Goal: Information Seeking & Learning: Understand process/instructions

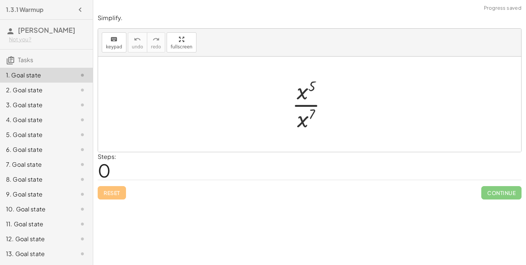
click at [301, 96] on div at bounding box center [312, 104] width 49 height 57
click at [310, 113] on div at bounding box center [312, 104] width 49 height 57
drag, startPoint x: 312, startPoint y: 87, endPoint x: 304, endPoint y: 86, distance: 8.6
click at [304, 86] on div at bounding box center [312, 104] width 49 height 57
drag, startPoint x: 313, startPoint y: 110, endPoint x: 319, endPoint y: 76, distance: 34.8
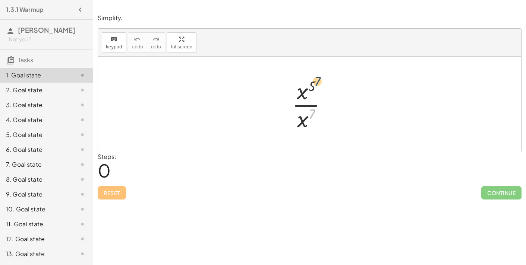
click at [319, 76] on div at bounding box center [312, 104] width 49 height 57
drag, startPoint x: 301, startPoint y: 121, endPoint x: 312, endPoint y: 98, distance: 25.5
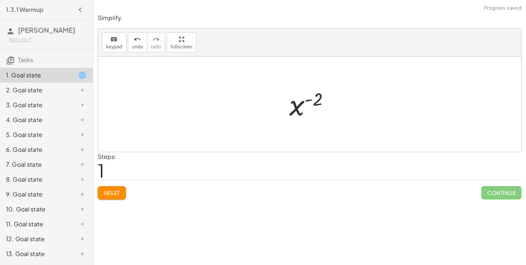
click at [308, 99] on div at bounding box center [312, 104] width 54 height 37
click at [304, 104] on div at bounding box center [312, 104] width 54 height 37
click at [309, 101] on div at bounding box center [312, 104] width 54 height 37
drag, startPoint x: 317, startPoint y: 100, endPoint x: 304, endPoint y: 114, distance: 19.5
click at [304, 114] on div at bounding box center [312, 104] width 54 height 37
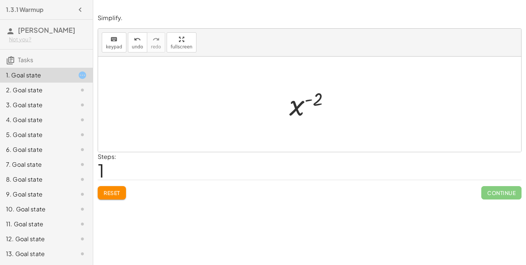
click at [120, 186] on button "Reset" at bounding box center [112, 192] width 28 height 13
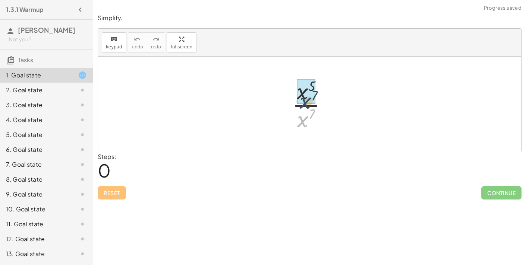
drag, startPoint x: 299, startPoint y: 118, endPoint x: 302, endPoint y: 95, distance: 22.5
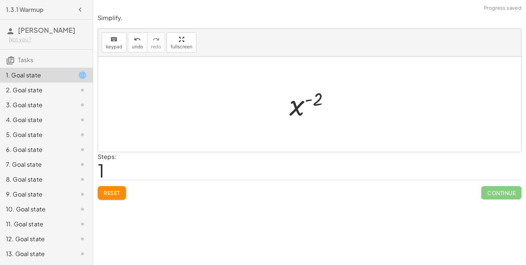
click at [121, 194] on button "Reset" at bounding box center [112, 192] width 28 height 13
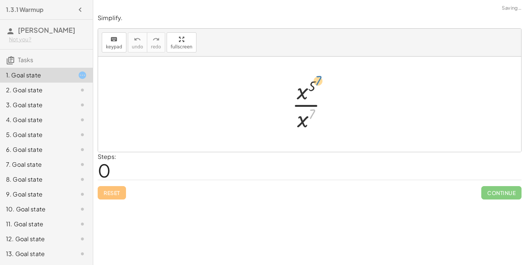
drag, startPoint x: 313, startPoint y: 113, endPoint x: 318, endPoint y: 78, distance: 35.4
click at [318, 78] on div at bounding box center [312, 104] width 49 height 57
drag, startPoint x: 301, startPoint y: 123, endPoint x: 291, endPoint y: 98, distance: 27.5
click at [291, 98] on div at bounding box center [312, 104] width 49 height 57
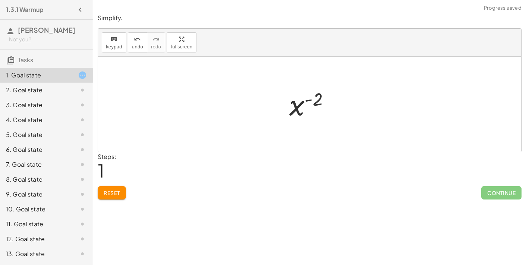
click at [308, 100] on div at bounding box center [312, 104] width 54 height 37
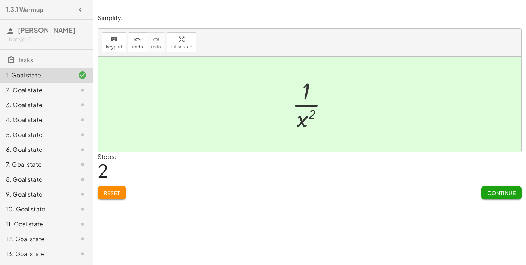
click at [86, 88] on icon at bounding box center [82, 90] width 9 height 9
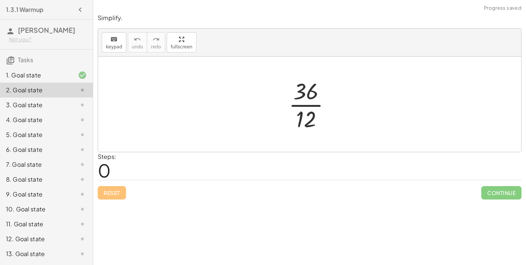
click at [253, 54] on div "keyboard keypad undo [PERSON_NAME] redo fullscreen" at bounding box center [309, 43] width 423 height 28
click at [302, 108] on div at bounding box center [312, 104] width 55 height 57
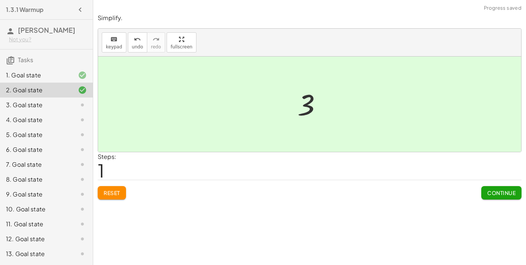
click at [486, 193] on button "Continue" at bounding box center [501, 192] width 40 height 13
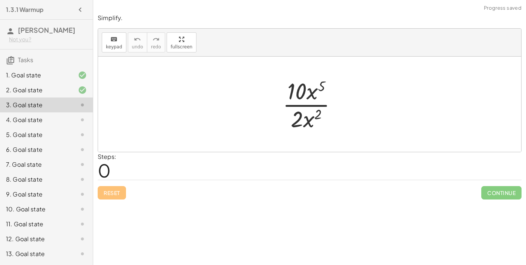
click at [306, 107] on div at bounding box center [313, 104] width 68 height 57
drag, startPoint x: 314, startPoint y: 117, endPoint x: 309, endPoint y: 119, distance: 5.4
click at [309, 119] on div at bounding box center [313, 104] width 68 height 57
drag, startPoint x: 308, startPoint y: 123, endPoint x: 318, endPoint y: 103, distance: 22.2
click at [312, 94] on div at bounding box center [312, 104] width 68 height 57
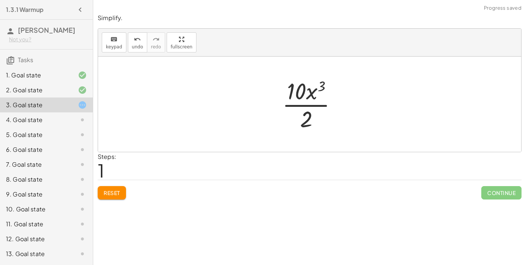
click at [315, 105] on div at bounding box center [312, 104] width 68 height 57
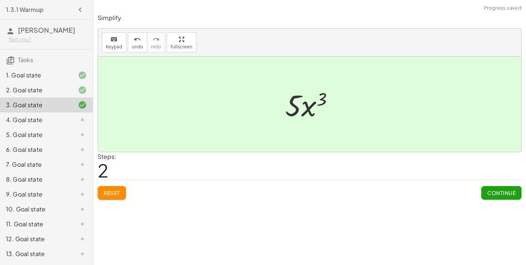
click at [494, 197] on button "Continue" at bounding box center [501, 192] width 40 height 13
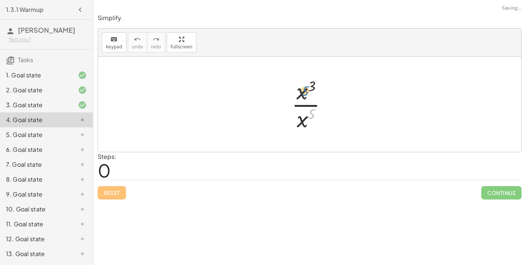
drag, startPoint x: 311, startPoint y: 117, endPoint x: 305, endPoint y: 96, distance: 22.2
click at [305, 96] on div at bounding box center [312, 104] width 49 height 57
drag, startPoint x: 302, startPoint y: 120, endPoint x: 308, endPoint y: 93, distance: 27.1
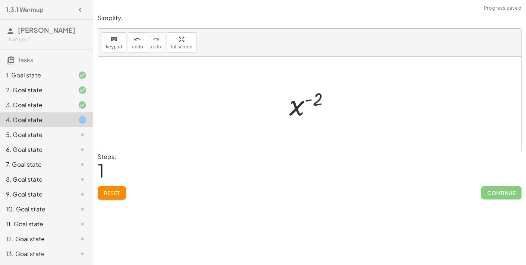
click at [309, 100] on div at bounding box center [312, 104] width 54 height 37
click at [121, 194] on button "Reset" at bounding box center [112, 192] width 28 height 13
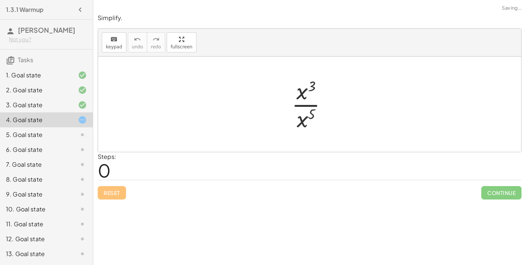
click at [113, 203] on div "Simplify. keyboard keypad undo undo redo redo fullscreen · x 5 · x 7 x ( + 5 − …" at bounding box center [309, 132] width 432 height 265
click at [115, 196] on div "Reset Continue" at bounding box center [309, 190] width 423 height 20
click at [37, 79] on div "1. Goal state" at bounding box center [36, 75] width 60 height 9
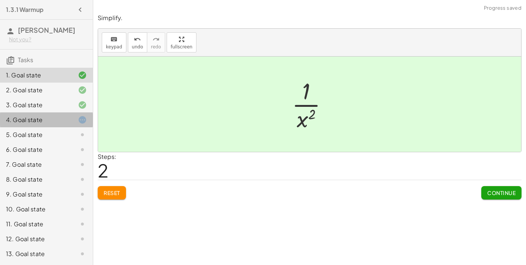
click at [34, 114] on div "4. Goal state" at bounding box center [46, 119] width 93 height 15
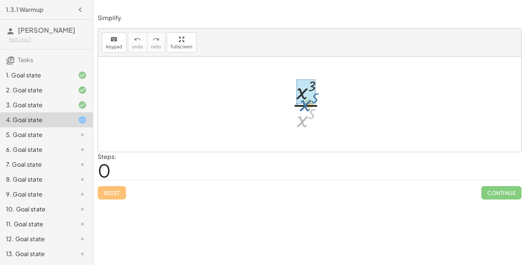
drag, startPoint x: 301, startPoint y: 123, endPoint x: 305, endPoint y: 107, distance: 16.8
click at [305, 107] on div at bounding box center [312, 104] width 49 height 57
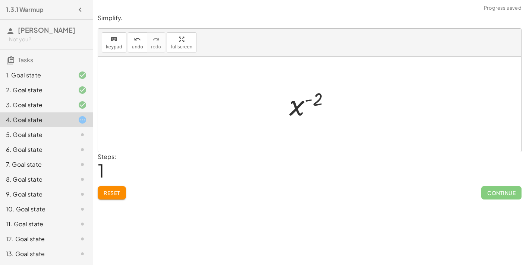
click at [119, 186] on button "Reset" at bounding box center [112, 192] width 28 height 13
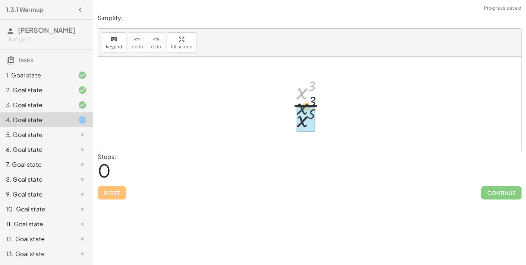
drag, startPoint x: 301, startPoint y: 89, endPoint x: 301, endPoint y: 107, distance: 17.1
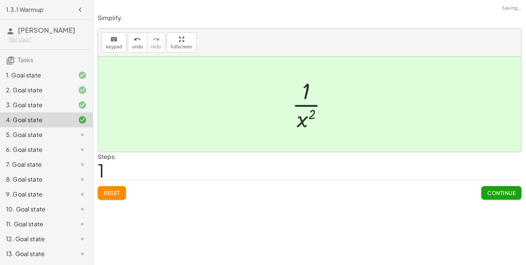
click at [489, 200] on div "Simplify. keyboard keypad undo undo redo redo fullscreen · x 3 · x 5 · 1 · x ( …" at bounding box center [309, 106] width 432 height 195
click at [492, 196] on button "Continue" at bounding box center [501, 192] width 40 height 13
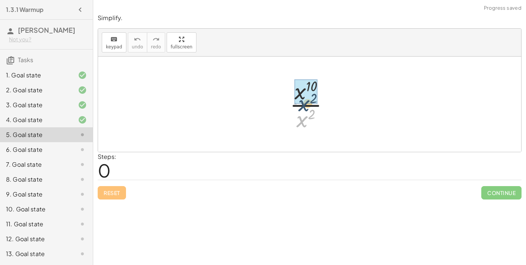
drag, startPoint x: 301, startPoint y: 121, endPoint x: 303, endPoint y: 102, distance: 19.1
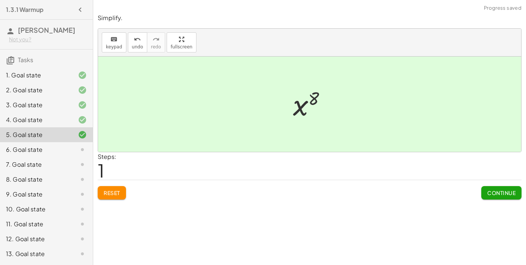
click at [484, 187] on button "Continue" at bounding box center [501, 192] width 40 height 13
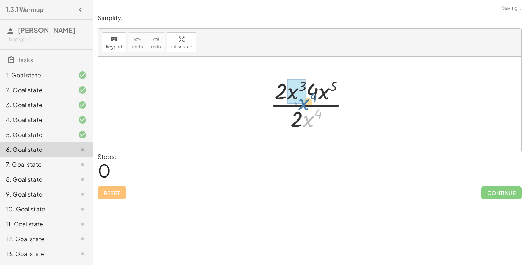
drag, startPoint x: 306, startPoint y: 120, endPoint x: 300, endPoint y: 102, distance: 19.6
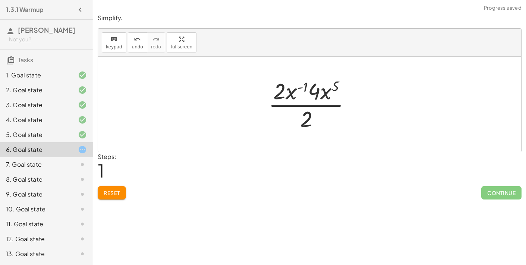
click at [326, 98] on div at bounding box center [312, 104] width 96 height 57
drag, startPoint x: 328, startPoint y: 94, endPoint x: 299, endPoint y: 95, distance: 28.3
click at [315, 88] on div at bounding box center [312, 104] width 103 height 57
click at [320, 93] on div at bounding box center [313, 104] width 74 height 57
drag, startPoint x: 326, startPoint y: 93, endPoint x: 296, endPoint y: 95, distance: 29.1
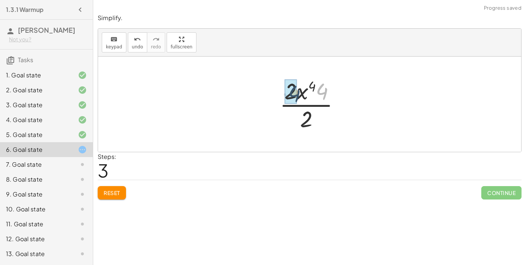
click at [296, 95] on div at bounding box center [313, 104] width 74 height 57
click at [310, 100] on div at bounding box center [312, 104] width 63 height 57
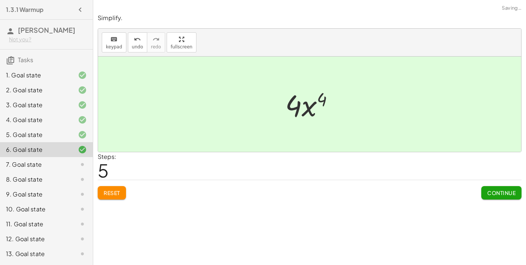
click at [495, 187] on button "Continue" at bounding box center [501, 192] width 40 height 13
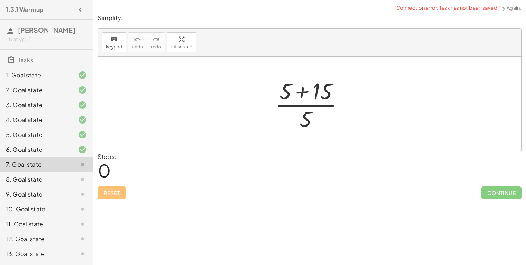
click at [303, 88] on div at bounding box center [312, 104] width 83 height 57
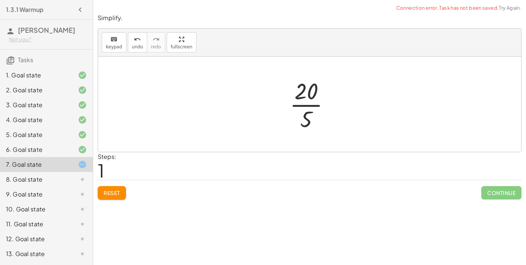
click at [306, 110] on div at bounding box center [313, 104] width 54 height 57
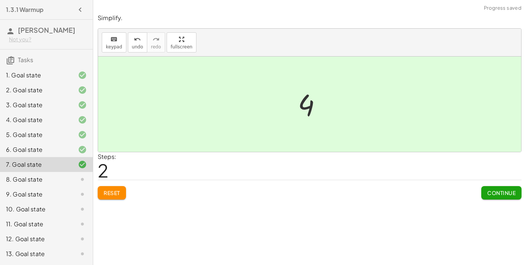
click at [518, 197] on button "Continue" at bounding box center [501, 192] width 40 height 13
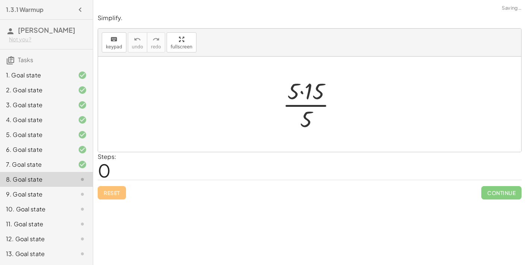
click at [302, 92] on div at bounding box center [312, 104] width 67 height 57
click at [305, 105] on div at bounding box center [312, 104] width 53 height 57
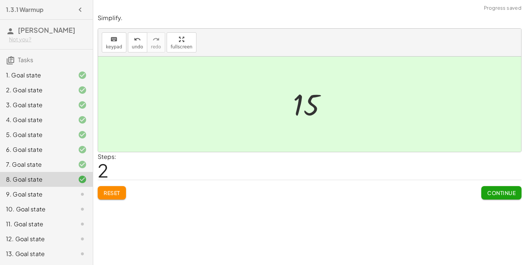
click at [503, 206] on div "Simplify. keyboard keypad undo undo redo redo fullscreen · x 5 · x 7 x ( + 5 − …" at bounding box center [309, 132] width 432 height 265
click at [504, 198] on button "Continue" at bounding box center [501, 192] width 40 height 13
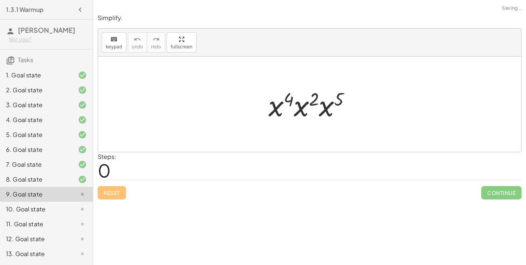
click at [278, 107] on div at bounding box center [312, 104] width 96 height 38
click at [302, 109] on div at bounding box center [312, 104] width 96 height 38
click at [303, 100] on div at bounding box center [312, 104] width 97 height 38
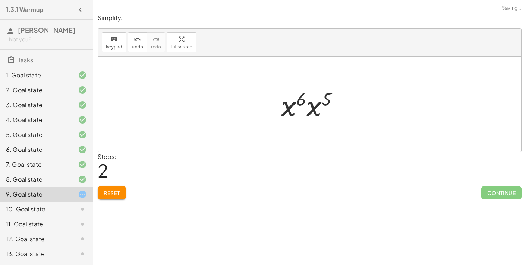
click at [305, 107] on div at bounding box center [312, 104] width 71 height 38
click at [309, 108] on div at bounding box center [312, 104] width 71 height 38
click at [310, 102] on div at bounding box center [312, 104] width 72 height 37
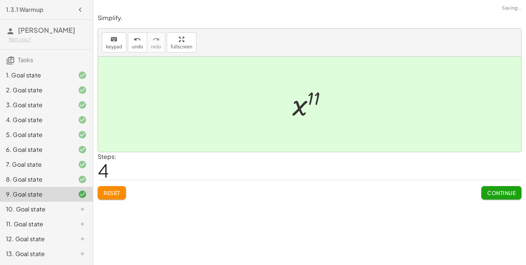
click at [511, 191] on span "Continue" at bounding box center [501, 193] width 28 height 7
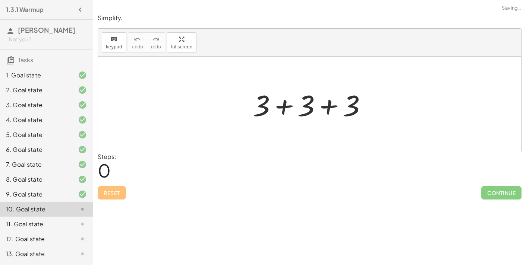
click at [286, 105] on div at bounding box center [312, 104] width 127 height 38
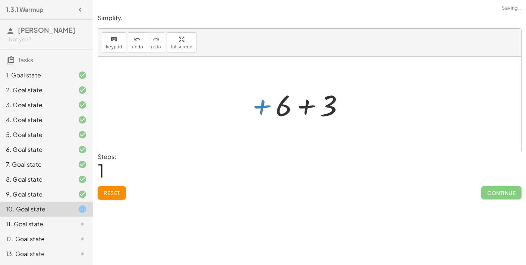
click at [307, 107] on div at bounding box center [313, 104] width 82 height 38
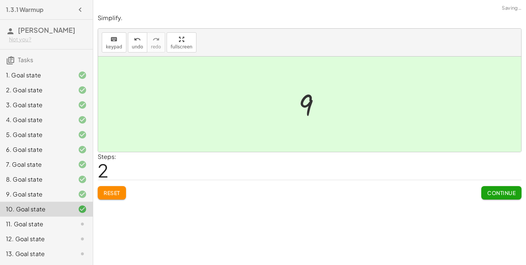
click at [504, 198] on button "Continue" at bounding box center [501, 192] width 40 height 13
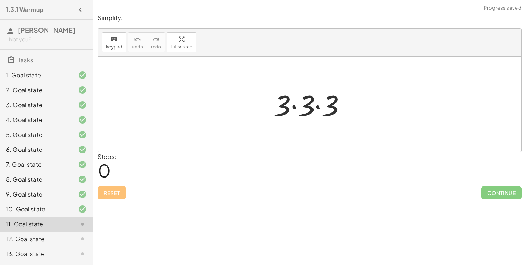
click at [295, 109] on div at bounding box center [313, 104] width 86 height 38
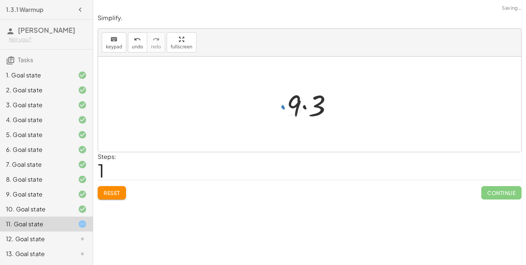
click at [304, 108] on div at bounding box center [312, 104] width 59 height 38
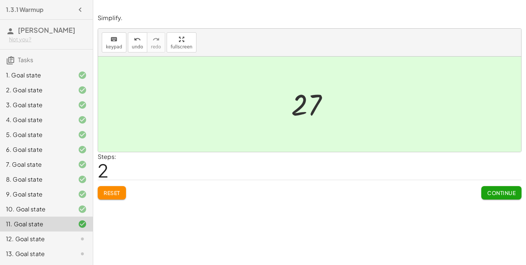
click at [491, 195] on span "Continue" at bounding box center [501, 193] width 28 height 7
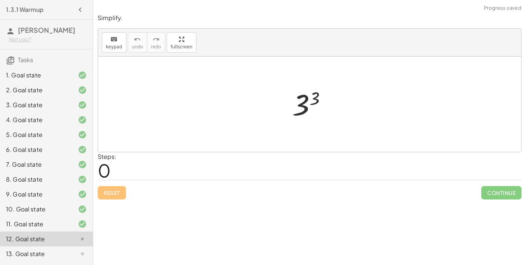
click at [305, 108] on div at bounding box center [312, 104] width 48 height 37
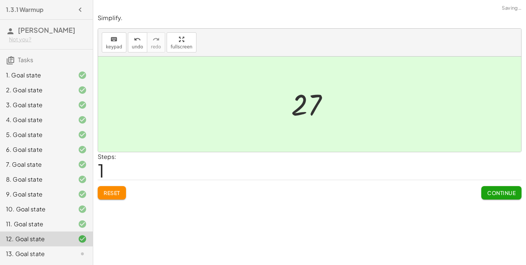
click at [482, 188] on button "Continue" at bounding box center [501, 192] width 40 height 13
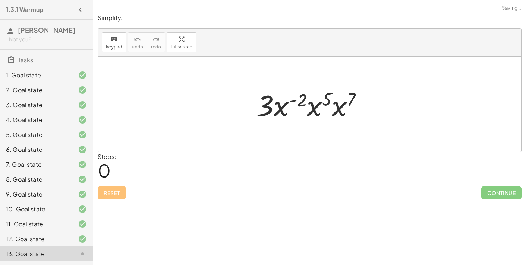
click at [295, 100] on div at bounding box center [312, 104] width 119 height 38
click at [313, 108] on div at bounding box center [312, 104] width 119 height 38
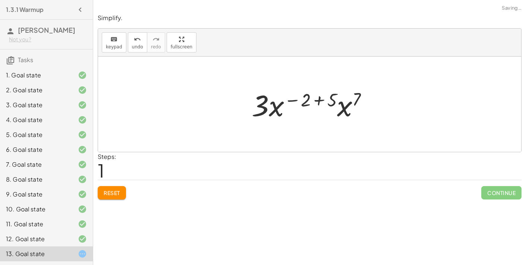
click at [318, 104] on div at bounding box center [312, 104] width 129 height 38
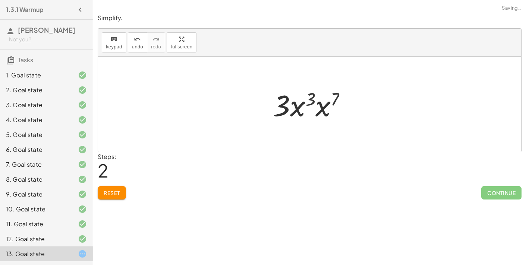
click at [322, 105] on div at bounding box center [312, 104] width 86 height 38
click at [324, 101] on div at bounding box center [312, 104] width 88 height 38
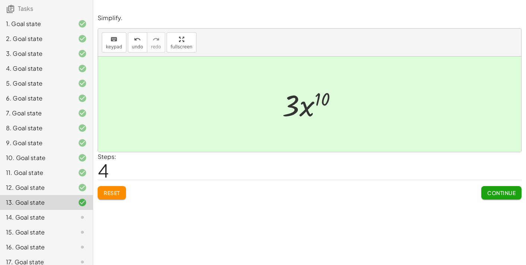
scroll to position [61, 0]
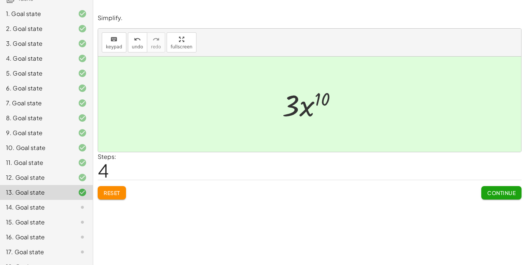
click at [493, 188] on button "Continue" at bounding box center [501, 192] width 40 height 13
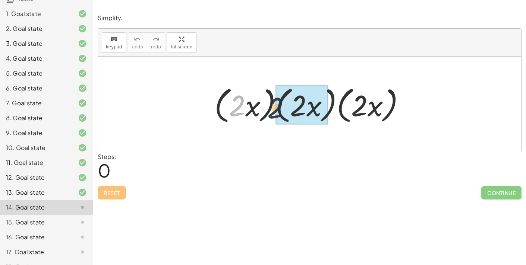
drag, startPoint x: 239, startPoint y: 105, endPoint x: 294, endPoint y: 105, distance: 55.5
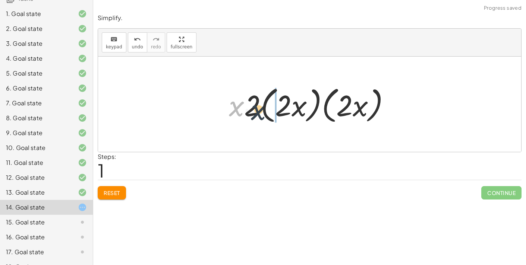
drag, startPoint x: 237, startPoint y: 110, endPoint x: 262, endPoint y: 114, distance: 25.6
click at [262, 114] on div at bounding box center [312, 104] width 174 height 43
drag, startPoint x: 235, startPoint y: 110, endPoint x: 261, endPoint y: 112, distance: 26.5
click at [261, 112] on div at bounding box center [312, 104] width 174 height 43
click at [264, 111] on div at bounding box center [312, 104] width 174 height 43
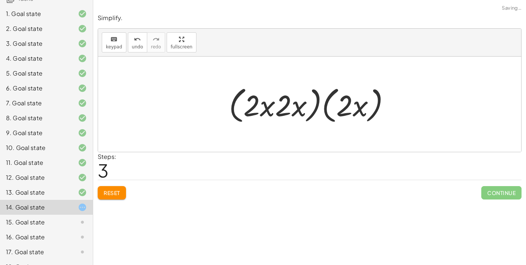
click at [274, 111] on div at bounding box center [312, 104] width 174 height 43
click at [266, 108] on div at bounding box center [312, 104] width 174 height 43
click at [298, 108] on div at bounding box center [312, 104] width 174 height 43
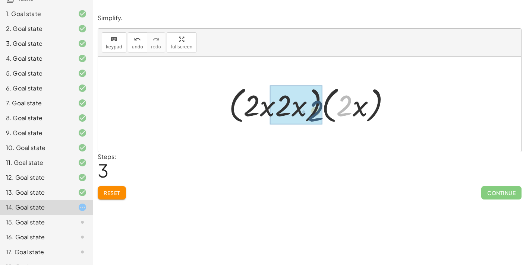
drag, startPoint x: 347, startPoint y: 109, endPoint x: 318, endPoint y: 115, distance: 29.7
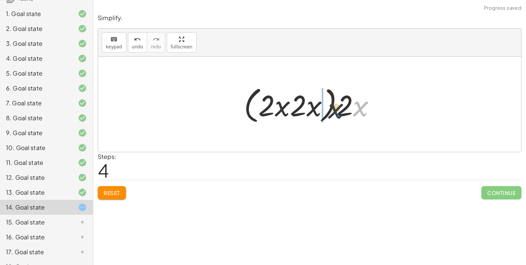
drag, startPoint x: 358, startPoint y: 111, endPoint x: 324, endPoint y: 113, distance: 34.0
click at [324, 113] on div at bounding box center [312, 104] width 145 height 43
drag, startPoint x: 362, startPoint y: 111, endPoint x: 342, endPoint y: 113, distance: 19.4
click at [342, 113] on div at bounding box center [312, 104] width 145 height 43
click at [332, 113] on div at bounding box center [311, 104] width 115 height 38
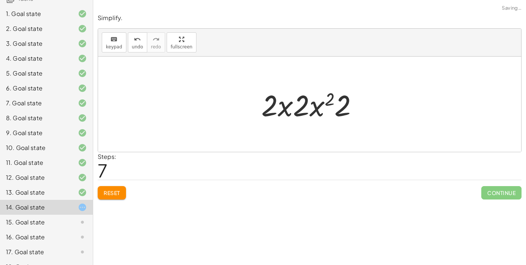
click at [335, 109] on div at bounding box center [312, 104] width 110 height 38
click at [340, 113] on div at bounding box center [312, 104] width 110 height 38
drag, startPoint x: 340, startPoint y: 113, endPoint x: 301, endPoint y: 115, distance: 38.8
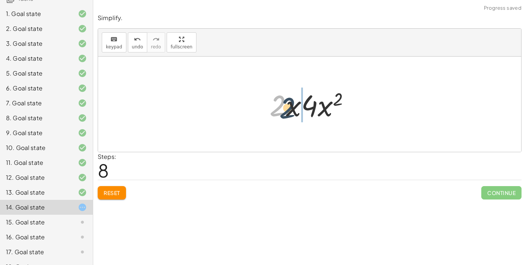
drag, startPoint x: 282, startPoint y: 110, endPoint x: 310, endPoint y: 114, distance: 28.2
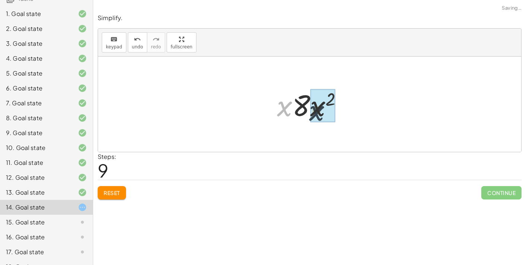
drag, startPoint x: 282, startPoint y: 111, endPoint x: 308, endPoint y: 115, distance: 26.7
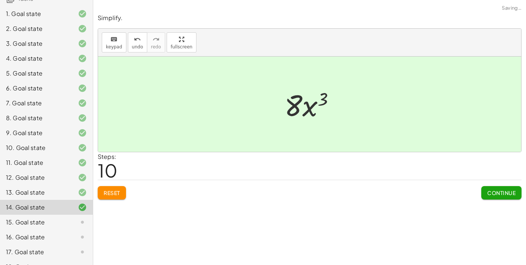
click at [518, 198] on button "Continue" at bounding box center [501, 192] width 40 height 13
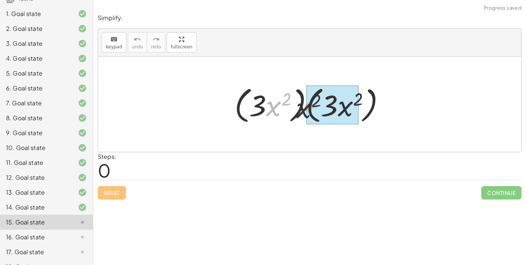
drag, startPoint x: 275, startPoint y: 108, endPoint x: 316, endPoint y: 108, distance: 40.6
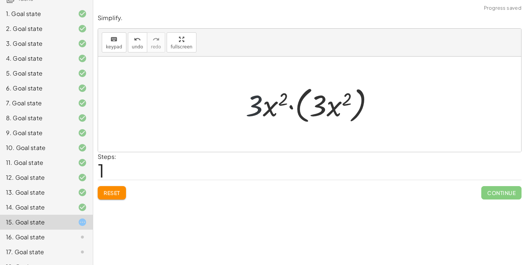
click at [254, 104] on div at bounding box center [312, 104] width 141 height 43
drag, startPoint x: 327, startPoint y: 111, endPoint x: 289, endPoint y: 114, distance: 37.4
click at [289, 114] on div at bounding box center [312, 104] width 141 height 43
click at [293, 107] on div at bounding box center [312, 104] width 141 height 43
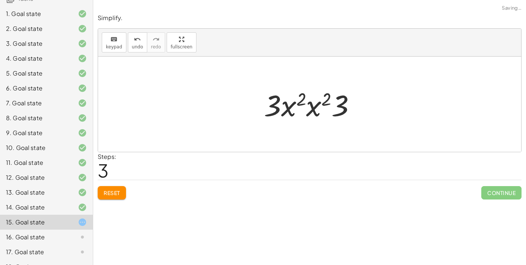
click at [315, 109] on div at bounding box center [312, 104] width 105 height 38
click at [313, 100] on div at bounding box center [312, 104] width 106 height 38
click at [325, 107] on div at bounding box center [313, 104] width 80 height 38
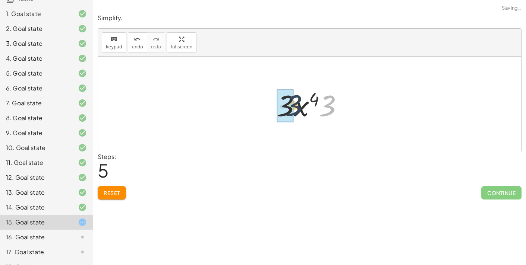
drag, startPoint x: 329, startPoint y: 110, endPoint x: 290, endPoint y: 110, distance: 38.7
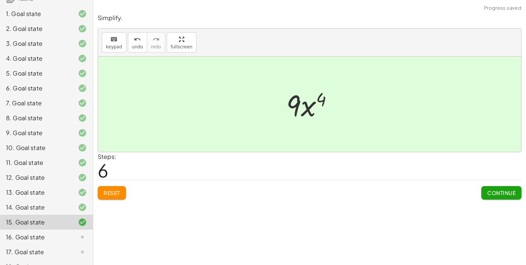
click at [496, 193] on span "Continue" at bounding box center [501, 193] width 28 height 7
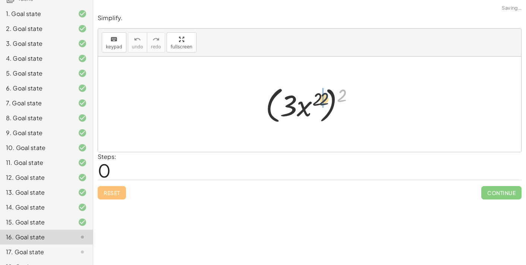
drag, startPoint x: 340, startPoint y: 98, endPoint x: 321, endPoint y: 104, distance: 19.8
click at [321, 104] on div at bounding box center [312, 104] width 102 height 43
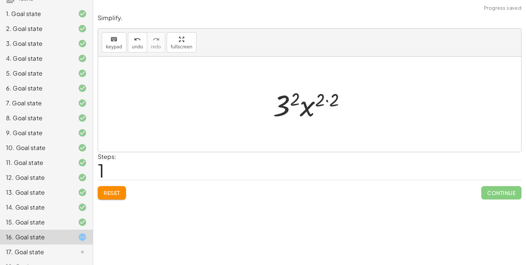
click at [327, 99] on div at bounding box center [312, 104] width 86 height 38
click at [314, 106] on div at bounding box center [312, 104] width 73 height 38
click at [308, 99] on div at bounding box center [312, 104] width 73 height 38
drag, startPoint x: 302, startPoint y: 99, endPoint x: 329, endPoint y: 101, distance: 27.3
click at [329, 101] on div at bounding box center [312, 104] width 73 height 38
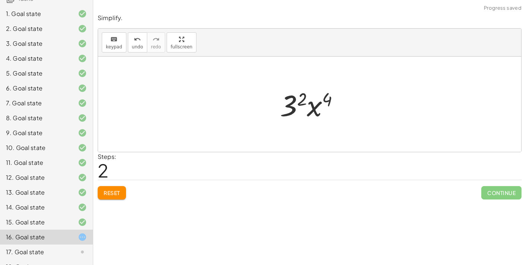
click at [311, 112] on div at bounding box center [312, 104] width 73 height 38
click at [294, 110] on div at bounding box center [312, 104] width 73 height 38
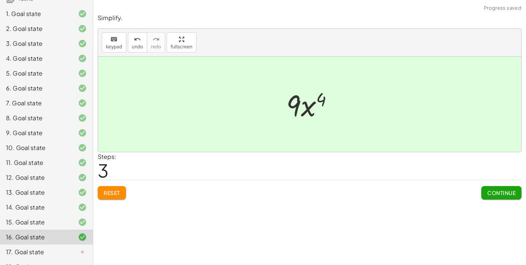
click at [496, 199] on div "Simplify. keyboard keypad undo undo redo redo fullscreen ( · 3 · x 2 ) 2 · 3 2 …" at bounding box center [309, 106] width 432 height 195
click at [495, 192] on span "Continue" at bounding box center [501, 193] width 28 height 7
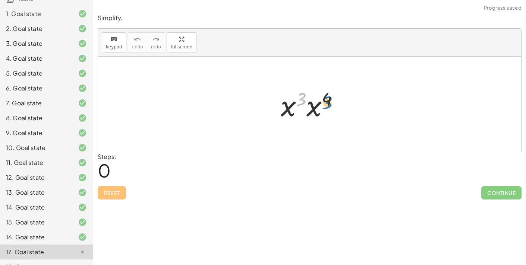
drag, startPoint x: 302, startPoint y: 97, endPoint x: 328, endPoint y: 101, distance: 26.4
click at [328, 101] on div at bounding box center [312, 104] width 71 height 38
click at [314, 109] on div at bounding box center [312, 104] width 71 height 38
click at [313, 105] on div at bounding box center [312, 104] width 73 height 37
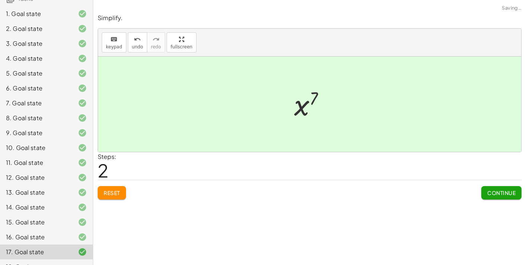
click at [481, 191] on button "Continue" at bounding box center [501, 192] width 40 height 13
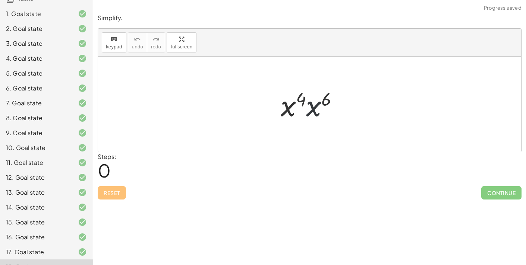
click at [303, 110] on div at bounding box center [312, 104] width 71 height 38
click at [310, 101] on div at bounding box center [312, 104] width 72 height 37
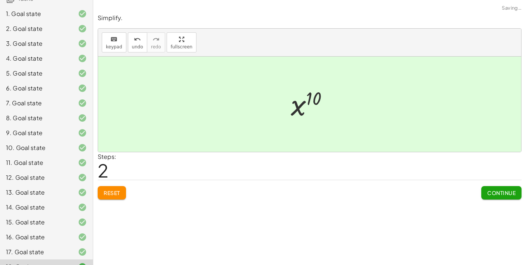
scroll to position [118, 0]
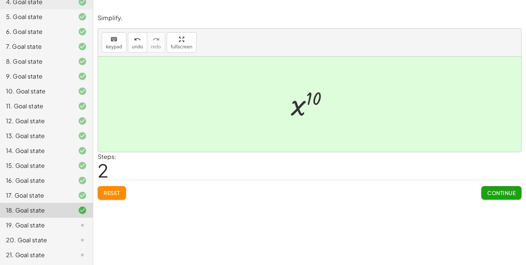
click at [82, 225] on icon at bounding box center [82, 225] width 9 height 9
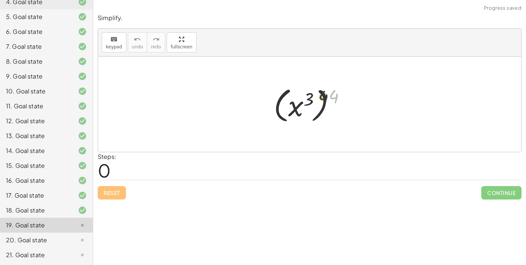
drag, startPoint x: 336, startPoint y: 101, endPoint x: 310, endPoint y: 103, distance: 26.5
click at [310, 103] on div at bounding box center [312, 104] width 85 height 41
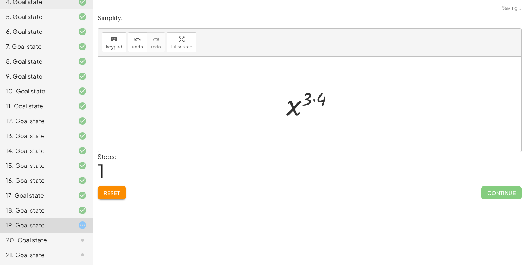
click at [314, 99] on div at bounding box center [312, 104] width 60 height 37
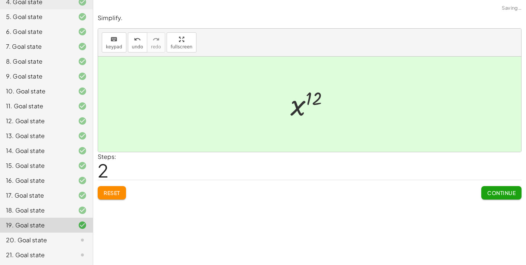
click at [498, 190] on span "Continue" at bounding box center [501, 193] width 28 height 7
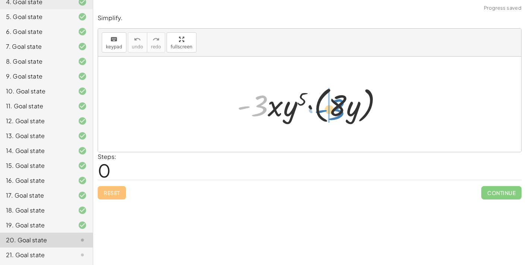
drag, startPoint x: 260, startPoint y: 107, endPoint x: 337, endPoint y: 111, distance: 76.8
click at [337, 111] on div at bounding box center [312, 104] width 159 height 43
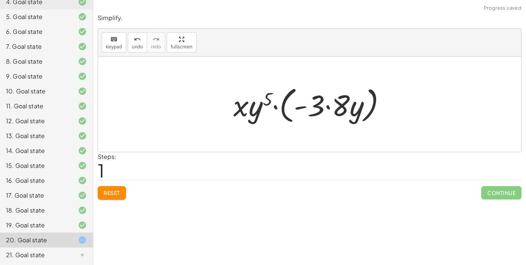
click at [330, 110] on div at bounding box center [312, 104] width 166 height 43
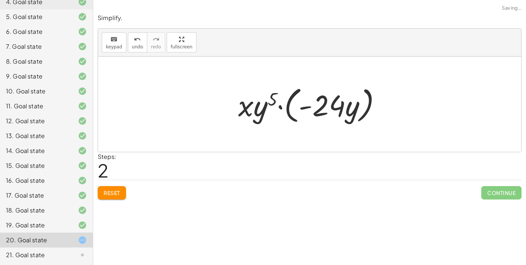
click at [307, 107] on div at bounding box center [312, 104] width 156 height 43
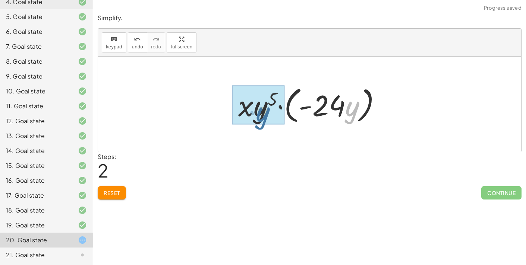
drag, startPoint x: 353, startPoint y: 110, endPoint x: 263, endPoint y: 115, distance: 89.9
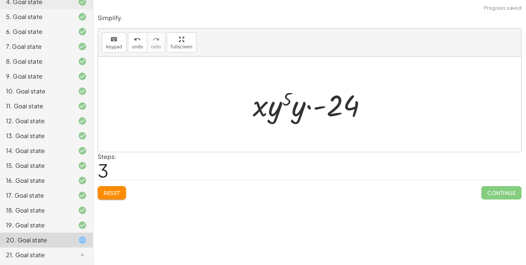
click at [309, 108] on div at bounding box center [312, 104] width 127 height 38
drag, startPoint x: 286, startPoint y: 104, endPoint x: 236, endPoint y: 112, distance: 51.1
click at [256, 109] on div at bounding box center [312, 104] width 127 height 38
drag, startPoint x: 256, startPoint y: 109, endPoint x: 305, endPoint y: 113, distance: 48.6
click at [305, 113] on div at bounding box center [312, 104] width 127 height 38
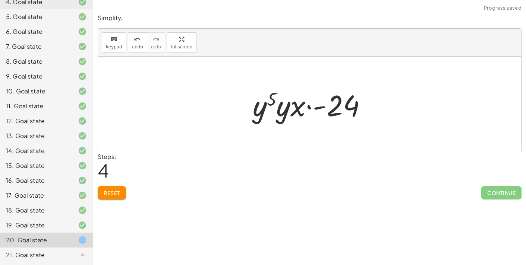
click at [308, 111] on div at bounding box center [312, 104] width 127 height 38
click at [308, 108] on div at bounding box center [312, 104] width 127 height 38
click at [285, 107] on div at bounding box center [312, 104] width 127 height 38
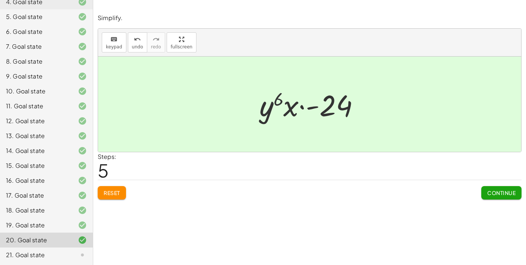
click at [507, 198] on button "Continue" at bounding box center [501, 192] width 40 height 13
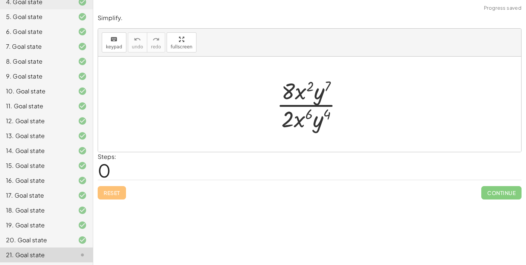
click at [304, 92] on div at bounding box center [312, 104] width 79 height 57
click at [310, 87] on div at bounding box center [312, 104] width 79 height 57
click at [320, 93] on div at bounding box center [312, 104] width 79 height 57
click at [299, 123] on div at bounding box center [312, 104] width 79 height 57
drag, startPoint x: 309, startPoint y: 116, endPoint x: 327, endPoint y: 115, distance: 17.5
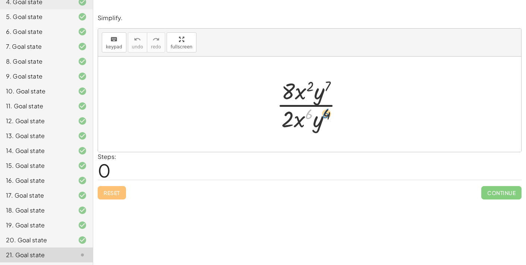
click at [327, 115] on div at bounding box center [312, 104] width 79 height 57
click at [318, 118] on div at bounding box center [312, 104] width 79 height 57
click at [296, 123] on div at bounding box center [312, 104] width 79 height 57
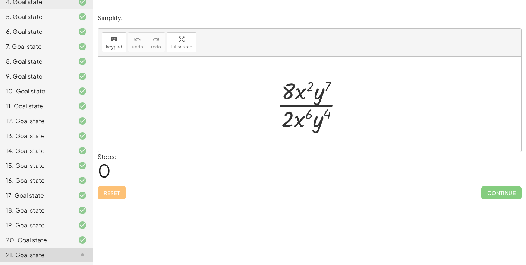
click at [290, 121] on div at bounding box center [312, 104] width 79 height 57
drag, startPoint x: 300, startPoint y: 96, endPoint x: 296, endPoint y: 124, distance: 28.5
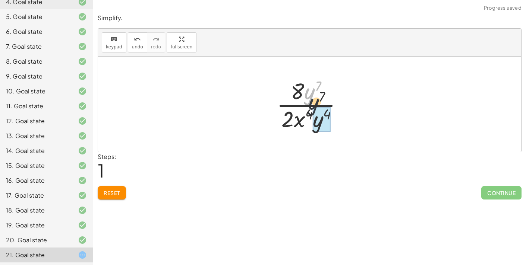
drag, startPoint x: 311, startPoint y: 98, endPoint x: 318, endPoint y: 127, distance: 30.0
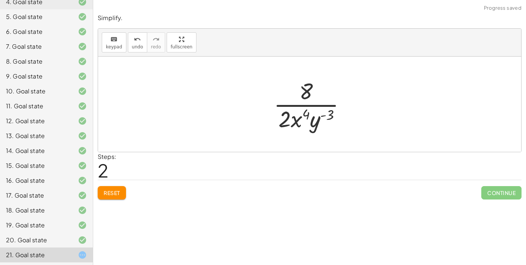
click at [324, 116] on div at bounding box center [313, 104] width 86 height 57
drag, startPoint x: 307, startPoint y: 96, endPoint x: 290, endPoint y: 126, distance: 34.9
click at [300, 116] on div at bounding box center [312, 104] width 73 height 57
drag, startPoint x: 314, startPoint y: 120, endPoint x: 285, endPoint y: 125, distance: 29.8
click at [285, 125] on div at bounding box center [312, 104] width 73 height 57
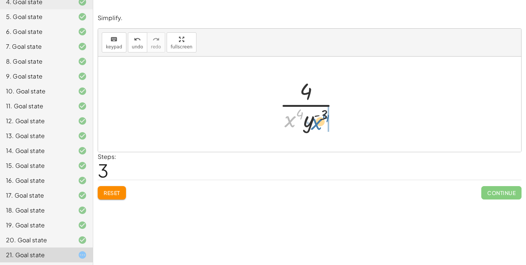
drag, startPoint x: 295, startPoint y: 115, endPoint x: 322, endPoint y: 117, distance: 26.5
click at [322, 117] on div at bounding box center [312, 104] width 73 height 57
click at [297, 117] on div at bounding box center [312, 104] width 73 height 57
drag, startPoint x: 293, startPoint y: 121, endPoint x: 316, endPoint y: 90, distance: 38.1
click at [316, 90] on div at bounding box center [312, 104] width 73 height 57
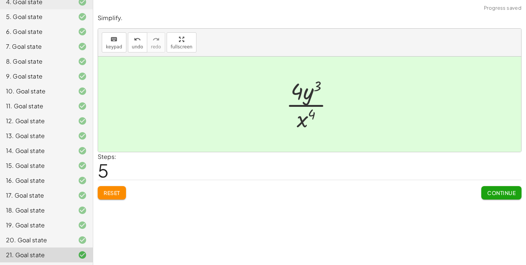
click at [488, 192] on span "Continue" at bounding box center [501, 193] width 28 height 7
